Goal: Transaction & Acquisition: Obtain resource

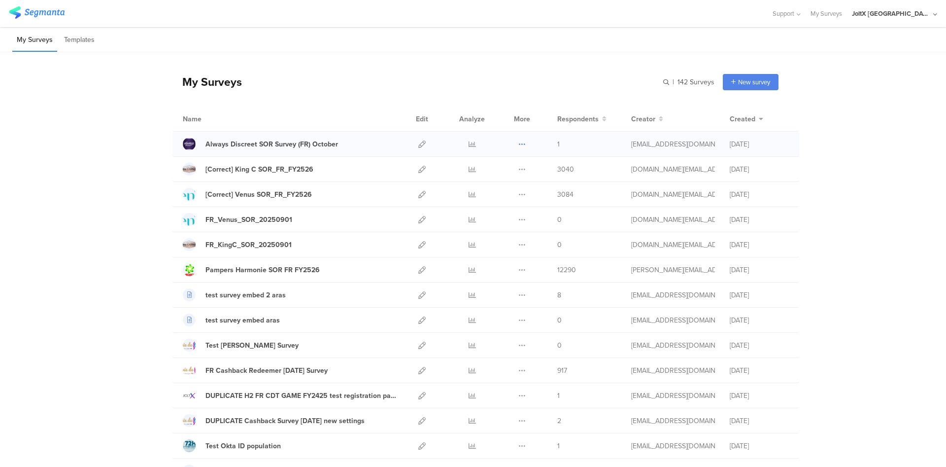
click at [519, 143] on icon at bounding box center [522, 143] width 7 height 7
click at [493, 189] on link "Export" at bounding box center [503, 187] width 54 height 18
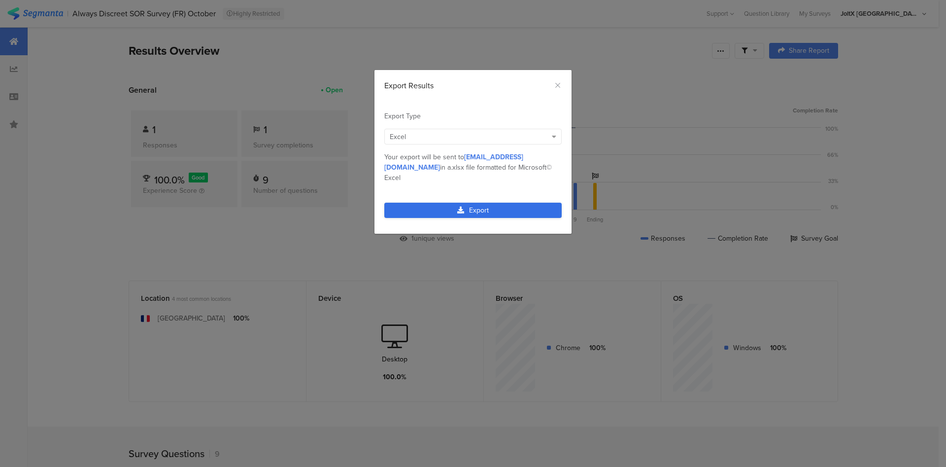
click at [463, 207] on icon "dialog" at bounding box center [460, 210] width 7 height 7
